Goal: Use online tool/utility

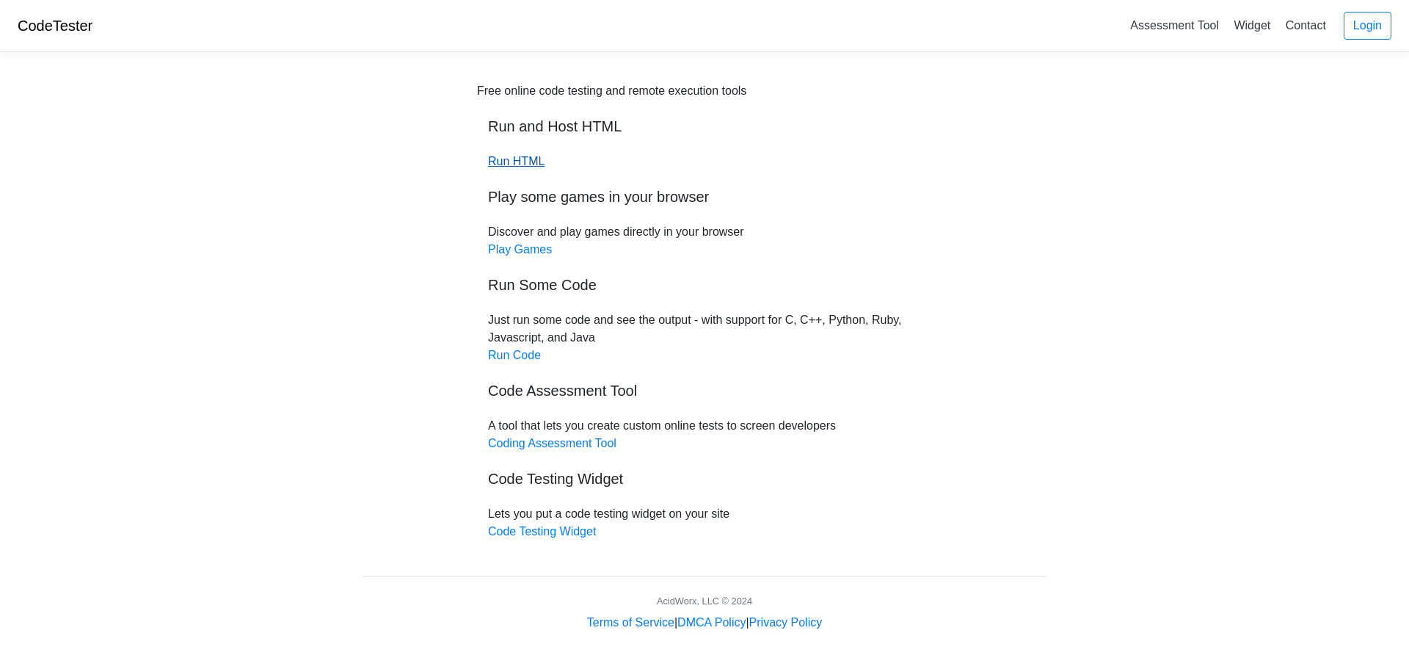
click at [517, 156] on link "Run HTML" at bounding box center [516, 161] width 57 height 12
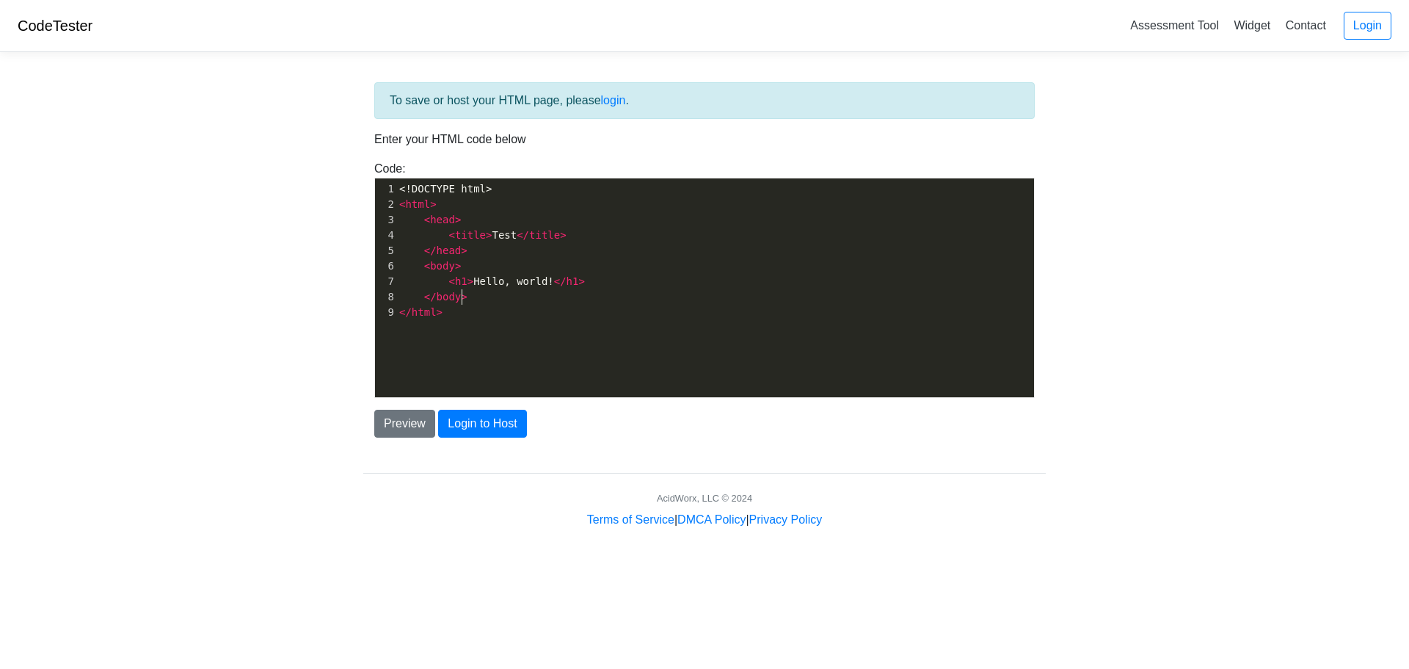
scroll to position [5, 0]
click at [473, 296] on pre "</ body >" at bounding box center [720, 296] width 649 height 15
click at [459, 320] on div "xxxxxxxxxx 1 <!DOCTYPE html> 2 < html > 3 < head > 4 < title > Test </ title > …" at bounding box center [720, 250] width 649 height 145
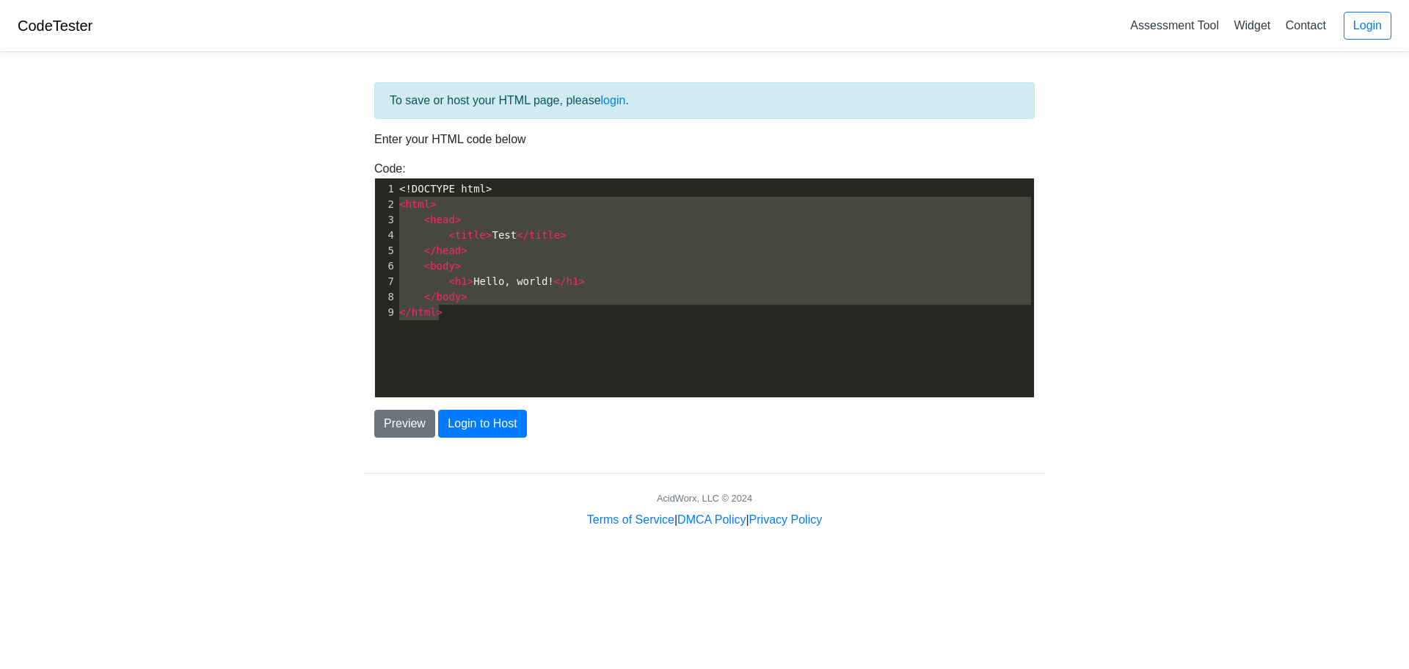
type textarea "<!DOCTYPE html> <html> <head> <title>Test</title> </head> <body> <h1>Hello, wor…"
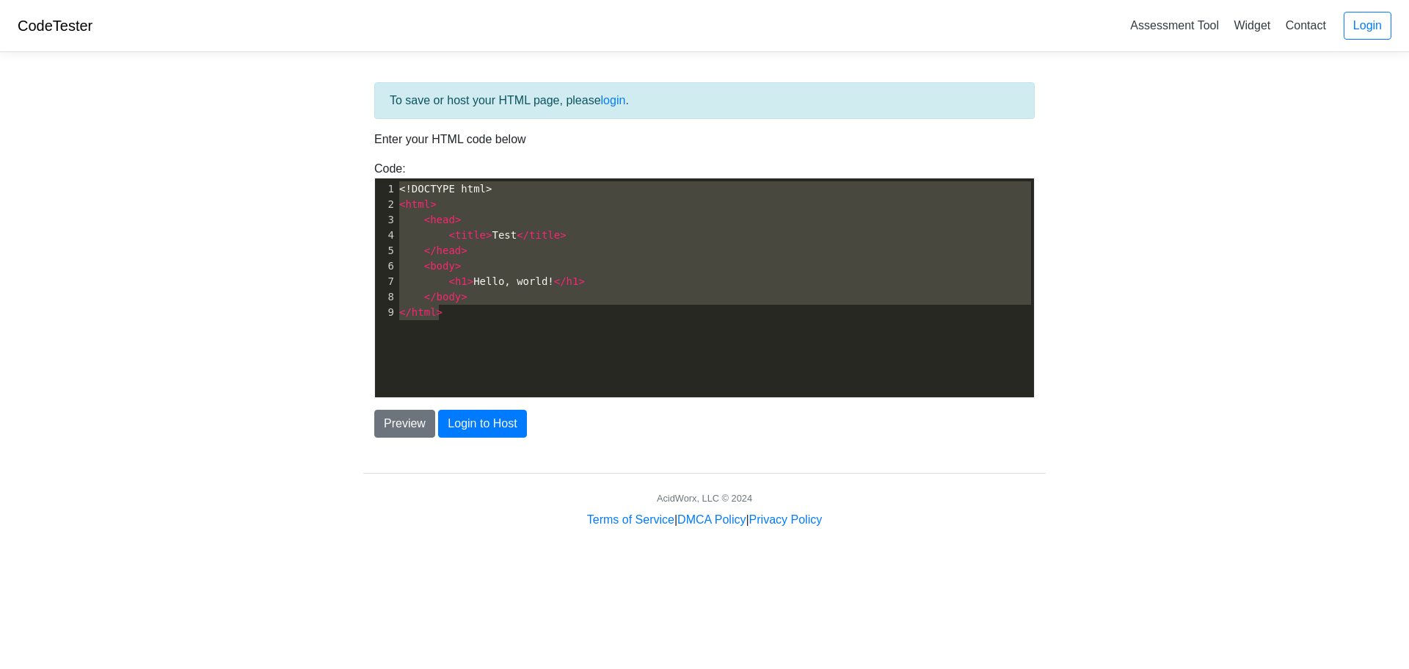
drag, startPoint x: 457, startPoint y: 324, endPoint x: 376, endPoint y: 196, distance: 151.7
click at [376, 196] on div "x 1 <!DOCTYPE html> 2 < html > 3 < head > 4 < title > Test </ title > 5 </ head…" at bounding box center [715, 298] width 681 height 241
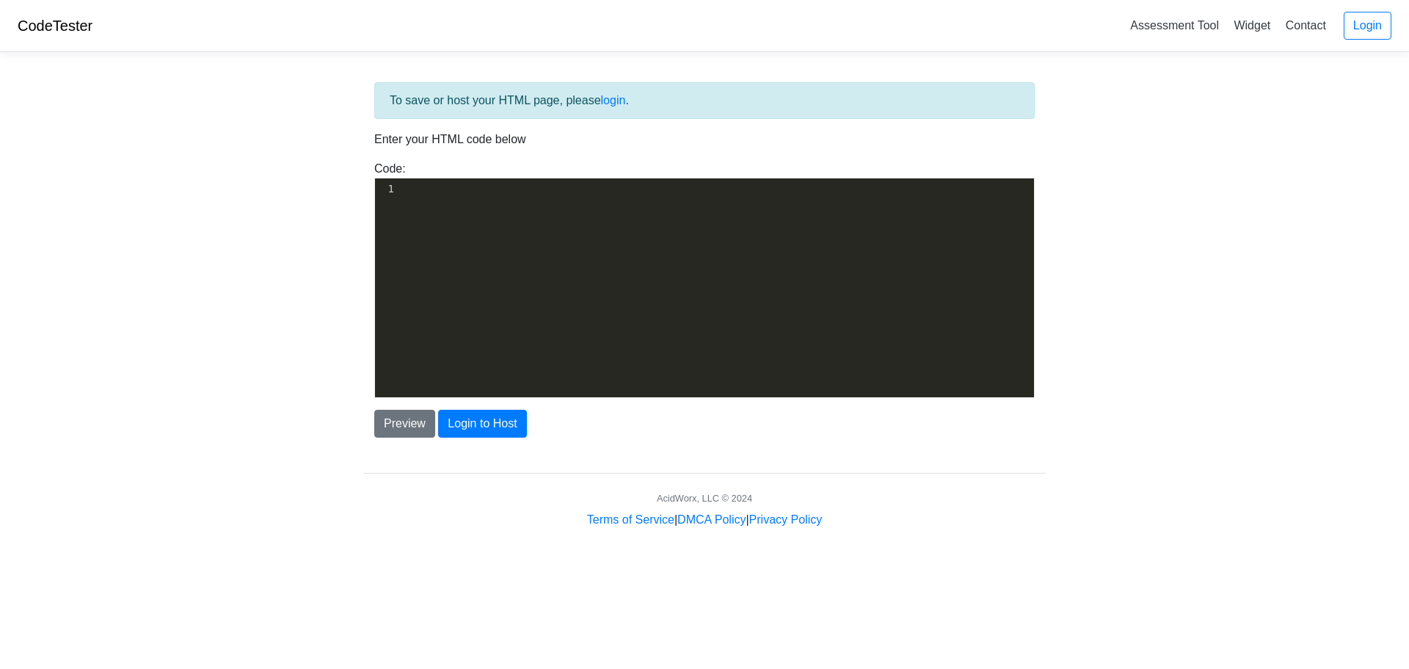
scroll to position [5001, 0]
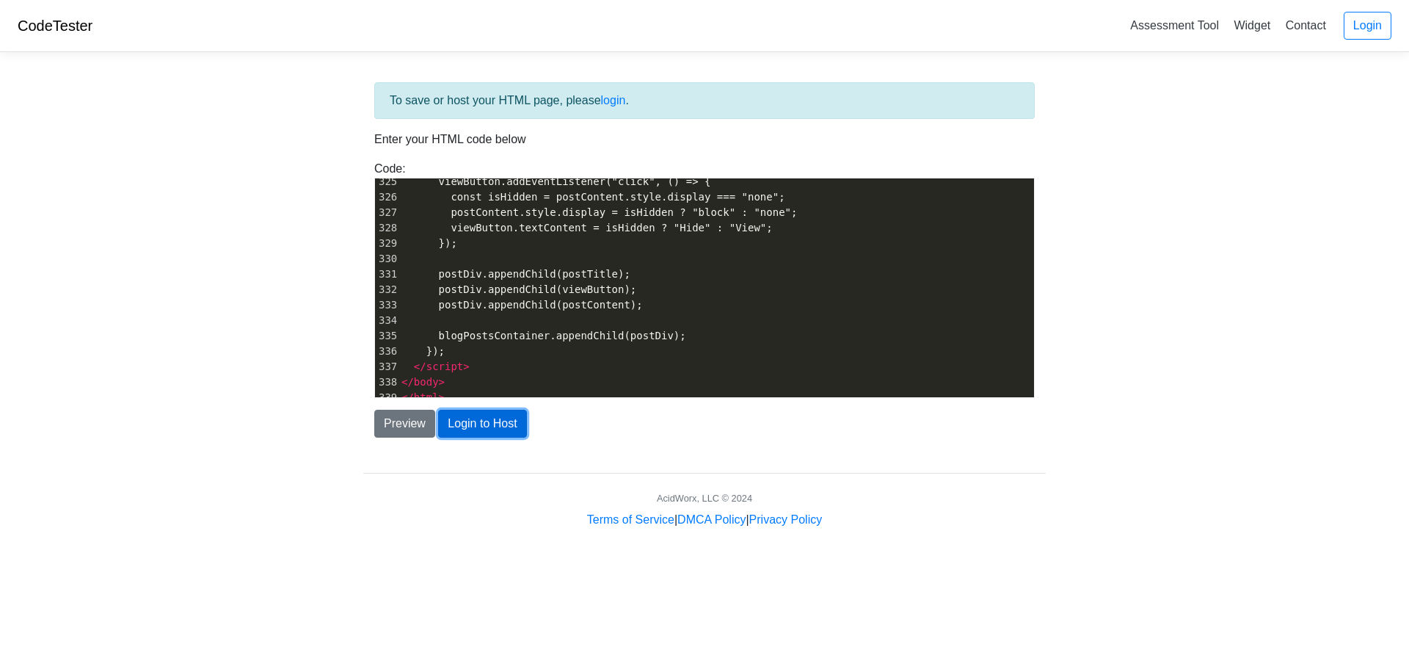
click at [451, 422] on button "Login to Host" at bounding box center [482, 423] width 88 height 28
